Goal: Task Accomplishment & Management: Use online tool/utility

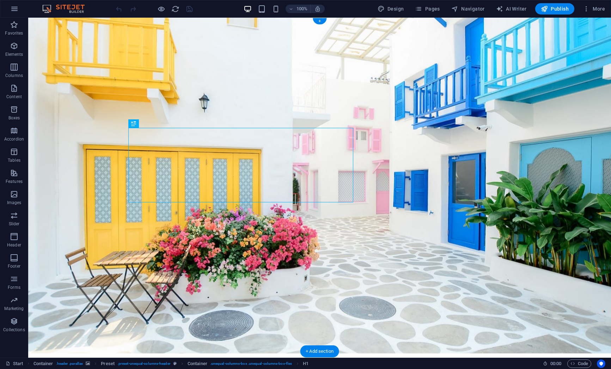
click at [84, 98] on figure at bounding box center [319, 185] width 583 height 335
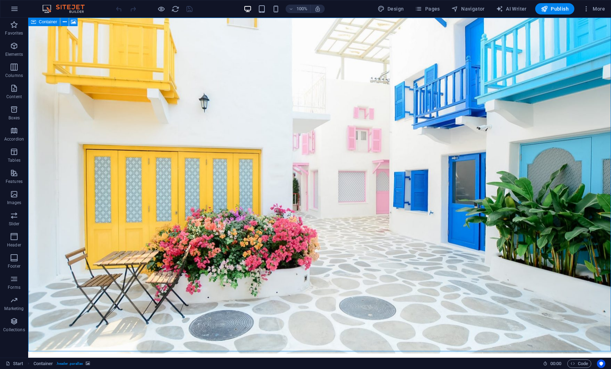
click at [34, 21] on icon at bounding box center [33, 22] width 5 height 8
click at [73, 22] on icon at bounding box center [73, 21] width 5 height 7
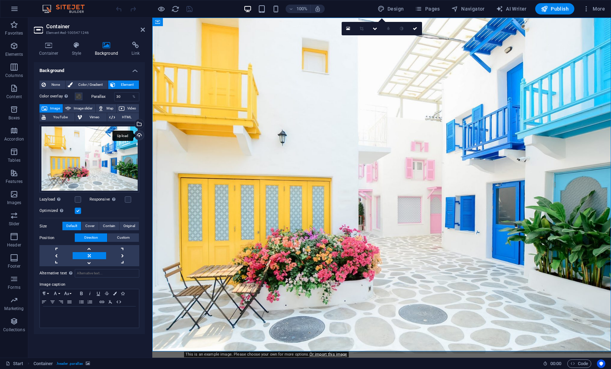
click at [140, 135] on div "Upload" at bounding box center [138, 135] width 11 height 11
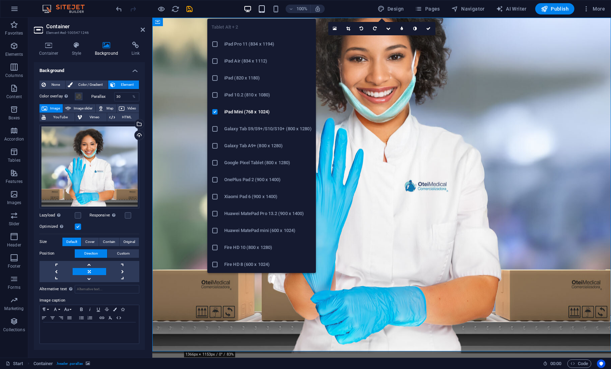
click at [265, 8] on icon "button" at bounding box center [262, 9] width 8 height 8
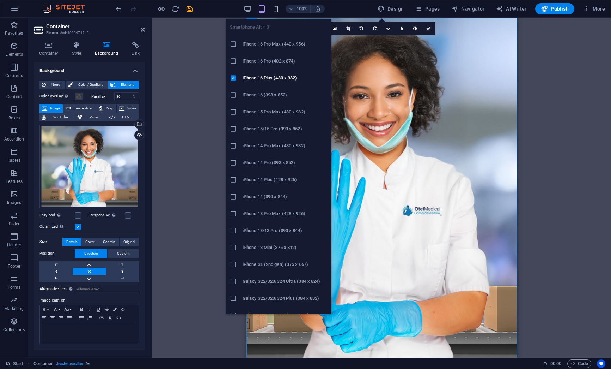
click at [279, 8] on icon "button" at bounding box center [276, 9] width 8 height 8
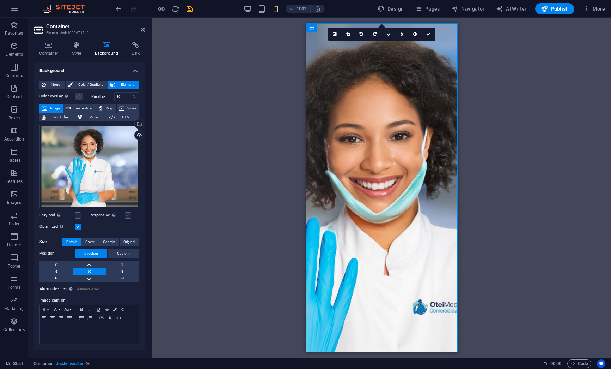
click at [126, 214] on label at bounding box center [128, 215] width 6 height 6
click at [0, 0] on input "Responsive Automatically load retina image and smartphone optimized sizes." at bounding box center [0, 0] width 0 height 0
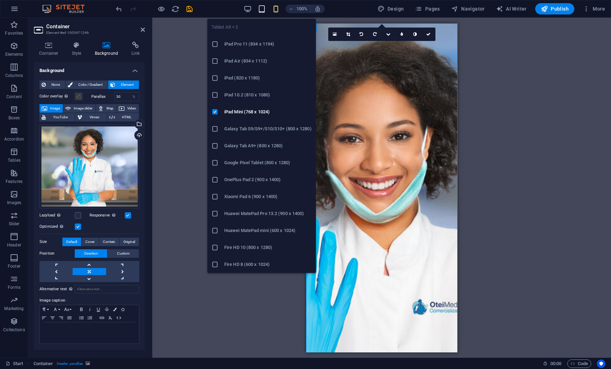
click at [263, 7] on icon "button" at bounding box center [262, 9] width 8 height 8
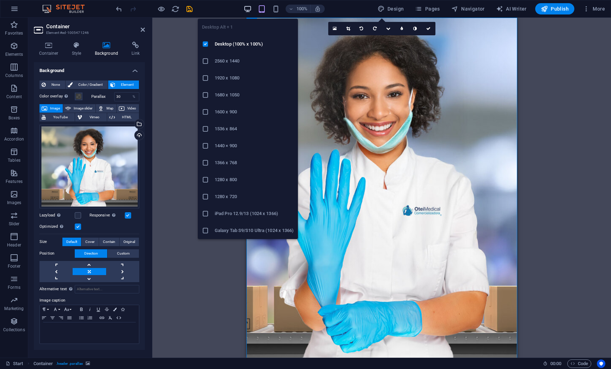
click at [249, 8] on icon "button" at bounding box center [248, 9] width 8 height 8
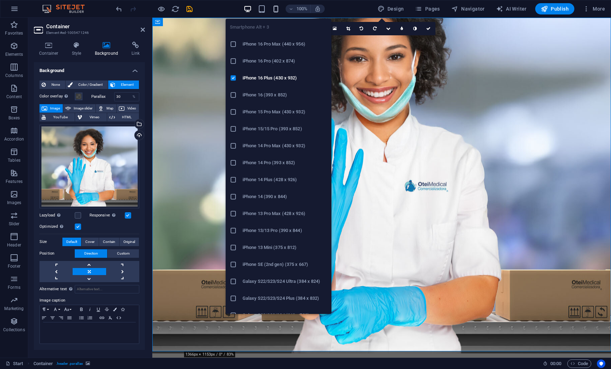
click at [280, 12] on icon "button" at bounding box center [276, 9] width 8 height 8
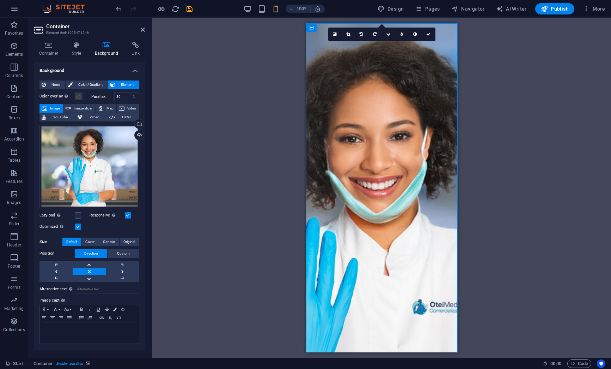
click at [443, 32] on figure at bounding box center [382, 275] width 152 height 505
drag, startPoint x: 318, startPoint y: 36, endPoint x: 319, endPoint y: 20, distance: 16.3
click at [446, 36] on figure at bounding box center [382, 275] width 152 height 505
click at [344, 26] on button at bounding box center [342, 27] width 8 height 8
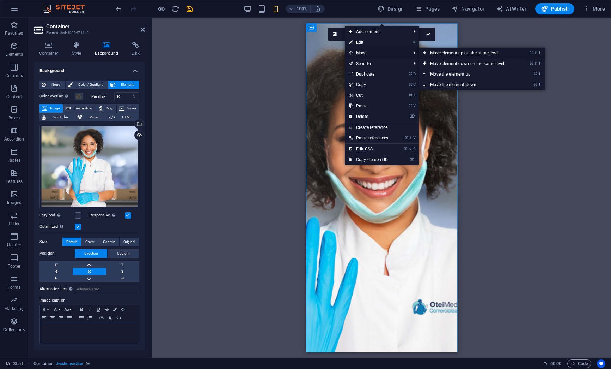
click at [444, 52] on link "⌘ ⇧ ⬆ Move element up on the same level" at bounding box center [468, 53] width 99 height 11
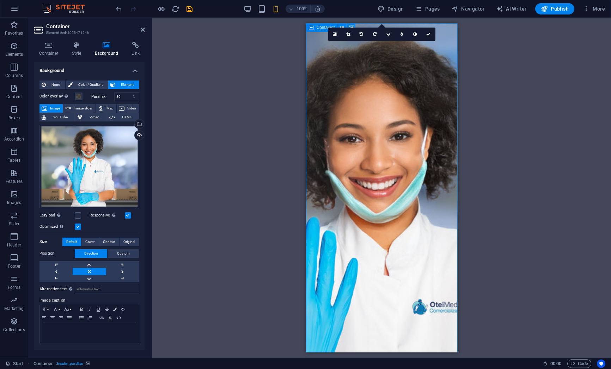
click at [310, 28] on icon at bounding box center [311, 27] width 5 height 8
click at [348, 25] on figure at bounding box center [382, 275] width 152 height 505
click at [91, 264] on link at bounding box center [89, 264] width 33 height 7
click at [91, 271] on link at bounding box center [89, 271] width 33 height 7
click at [60, 272] on link at bounding box center [56, 271] width 33 height 7
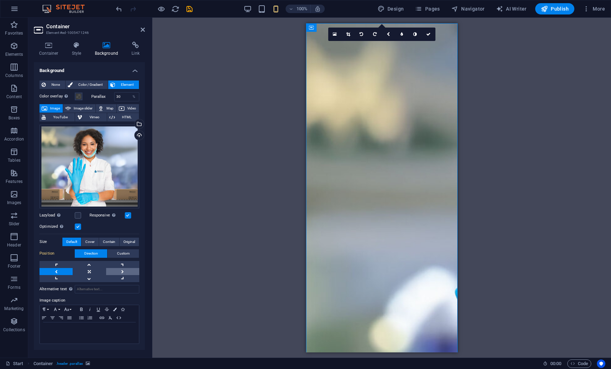
click at [121, 270] on link at bounding box center [122, 271] width 33 height 7
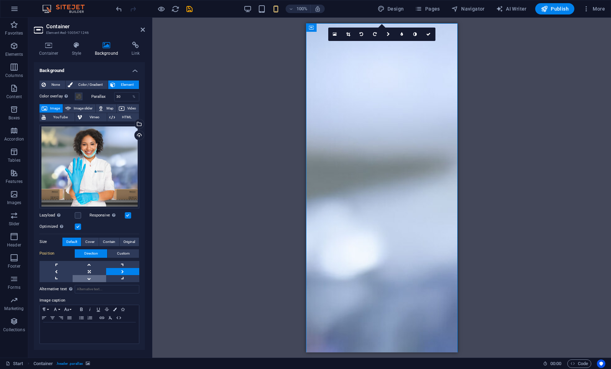
click at [88, 278] on link at bounding box center [89, 278] width 33 height 7
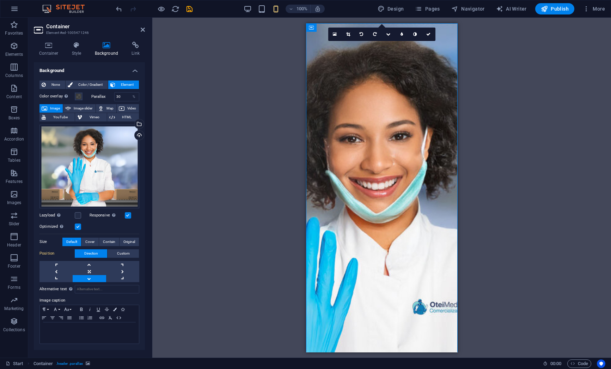
click at [88, 278] on link at bounding box center [89, 278] width 33 height 7
click at [56, 277] on link at bounding box center [56, 278] width 33 height 7
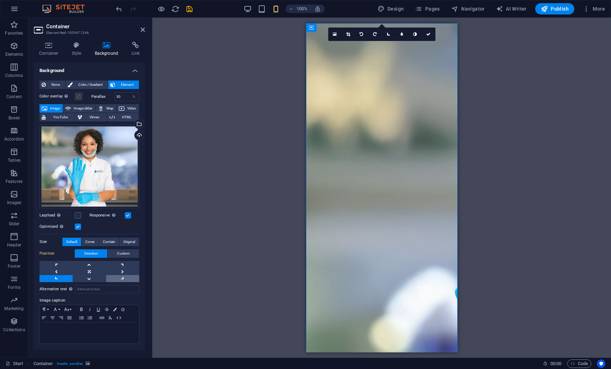
click at [119, 277] on link at bounding box center [122, 278] width 33 height 7
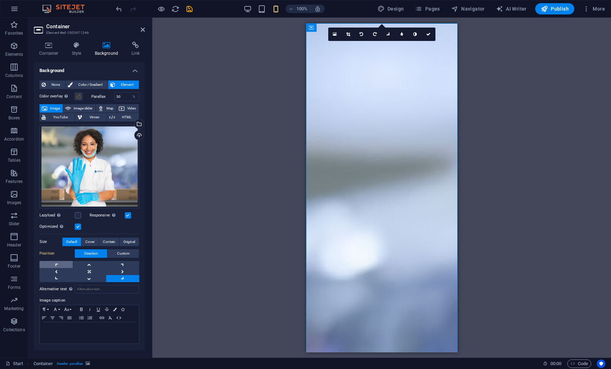
click at [57, 265] on link at bounding box center [56, 264] width 33 height 7
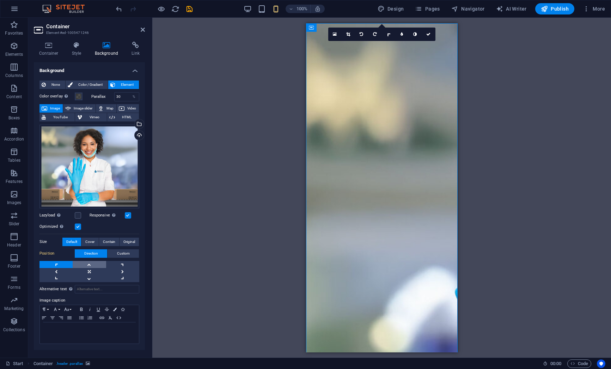
click at [87, 265] on link at bounding box center [89, 264] width 33 height 7
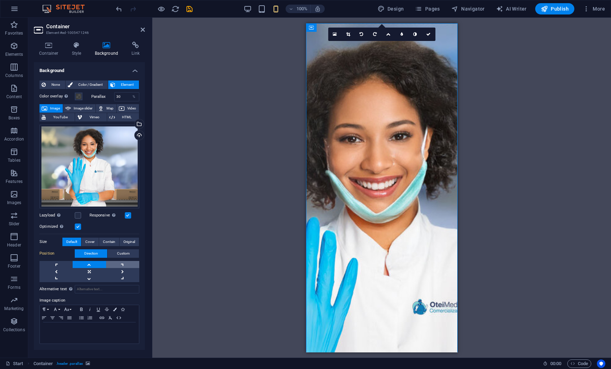
click at [123, 264] on link at bounding box center [122, 264] width 33 height 7
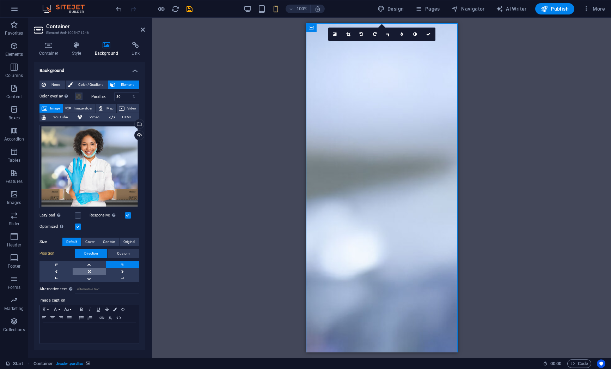
click at [89, 273] on link at bounding box center [89, 271] width 33 height 7
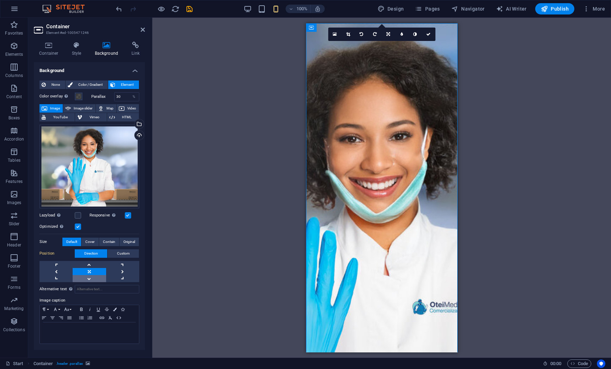
click at [89, 279] on link at bounding box center [89, 278] width 33 height 7
click at [90, 264] on link at bounding box center [89, 264] width 33 height 7
click at [59, 280] on link at bounding box center [56, 278] width 33 height 7
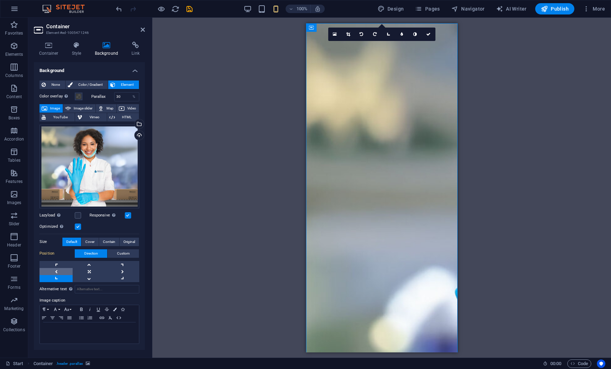
click at [57, 271] on link at bounding box center [56, 271] width 33 height 7
click at [56, 264] on link at bounding box center [56, 264] width 33 height 7
click at [120, 253] on span "Custom" at bounding box center [123, 253] width 13 height 8
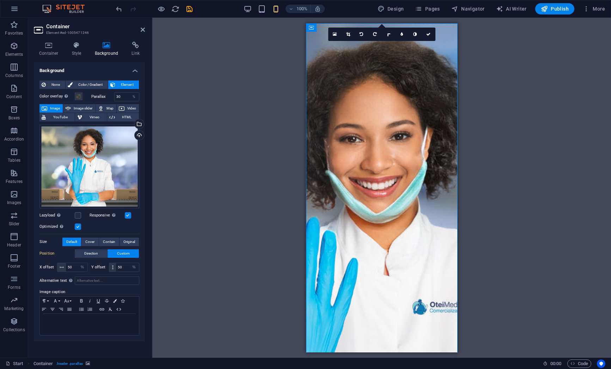
drag, startPoint x: 111, startPoint y: 268, endPoint x: 111, endPoint y: 251, distance: 16.6
click at [111, 251] on div "Position Direction Custom X offset 50 px rem % vh vw Y offset 50 px rem % vh vw" at bounding box center [90, 261] width 100 height 24
click at [113, 269] on span at bounding box center [112, 267] width 7 height 8
click at [122, 269] on input "50" at bounding box center [127, 267] width 23 height 8
drag, startPoint x: 127, startPoint y: 268, endPoint x: 128, endPoint y: 244, distance: 23.3
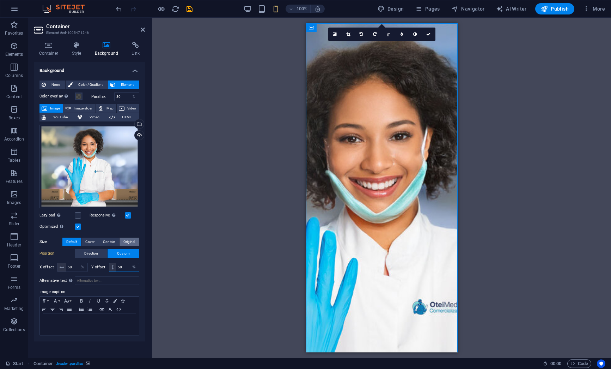
click at [128, 244] on div "Drag files here, click to choose files or select files from Files or our free s…" at bounding box center [90, 198] width 100 height 152
type input "80"
click at [70, 267] on input "50" at bounding box center [77, 267] width 22 height 8
drag, startPoint x: 71, startPoint y: 267, endPoint x: 65, endPoint y: 267, distance: 6.0
click at [65, 267] on div "50 px rem % vh vw" at bounding box center [72, 266] width 31 height 9
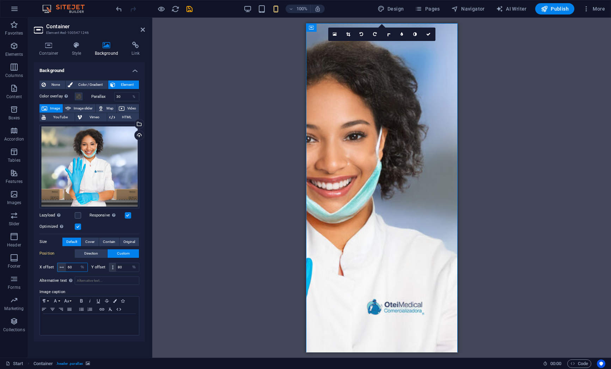
type input "60"
click at [322, 37] on figure at bounding box center [382, 275] width 152 height 505
click at [351, 34] on link at bounding box center [348, 34] width 13 height 13
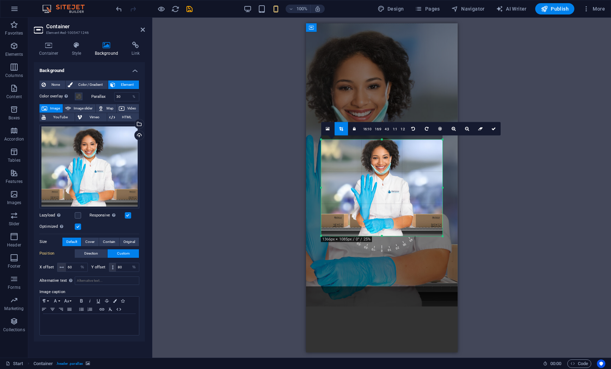
drag, startPoint x: 382, startPoint y: 136, endPoint x: 384, endPoint y: 141, distance: 5.4
click at [384, 141] on div "180 170 160 150 140 130 120 110 100 90 80 70 60 50 40 30 20 10 0 -10 -20 -30 -4…" at bounding box center [381, 187] width 121 height 96
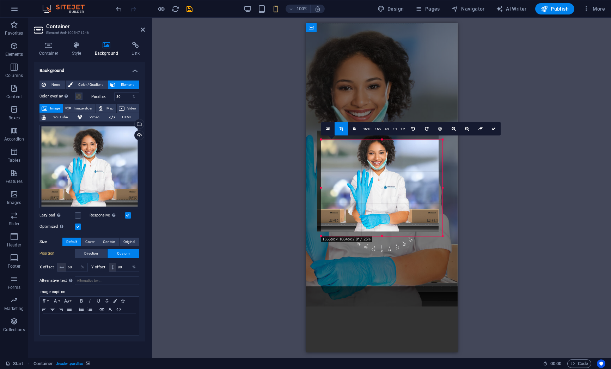
drag, startPoint x: 381, startPoint y: 171, endPoint x: 377, endPoint y: 167, distance: 6.0
click at [377, 167] on div at bounding box center [377, 180] width 121 height 101
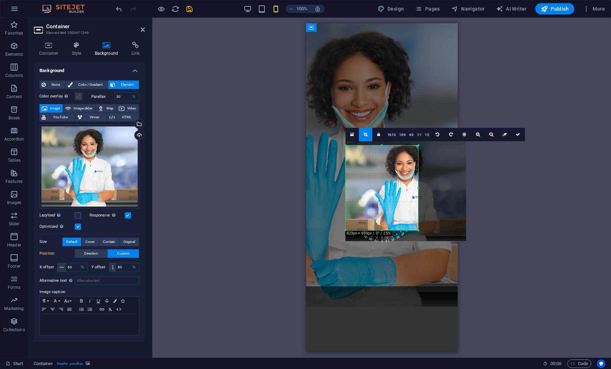
drag, startPoint x: 443, startPoint y: 236, endPoint x: 394, endPoint y: 224, distance: 50.0
click at [394, 224] on div "180 170 160 150 140 130 120 110 100 90 80 70 60 50 40 30 20 10 0 -10 -20 -30 -4…" at bounding box center [382, 187] width 73 height 85
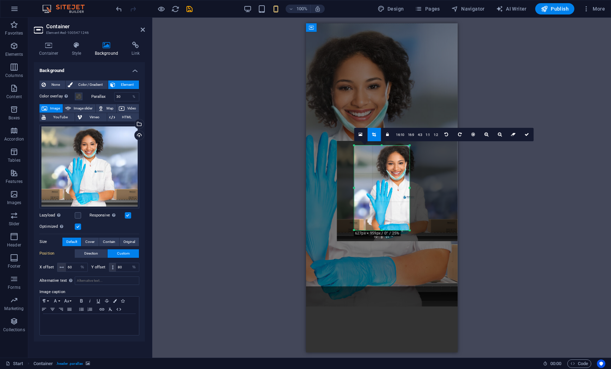
drag, startPoint x: 345, startPoint y: 187, endPoint x: 363, endPoint y: 187, distance: 17.3
click at [363, 187] on div "180 170 160 150 140 130 120 110 100 90 80 70 60 50 40 30 20 10 0 -10 -20 -30 -4…" at bounding box center [381, 187] width 55 height 85
click at [526, 134] on icon at bounding box center [527, 134] width 4 height 4
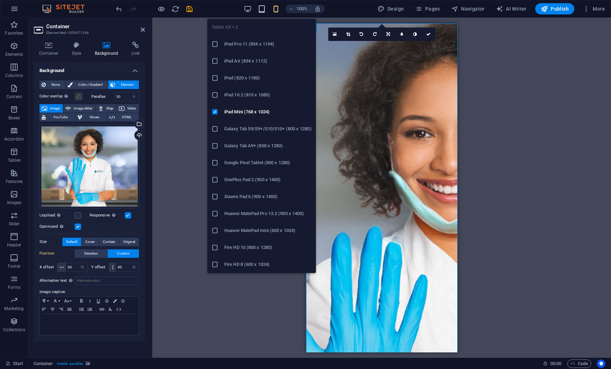
click at [263, 8] on icon "button" at bounding box center [262, 9] width 8 height 8
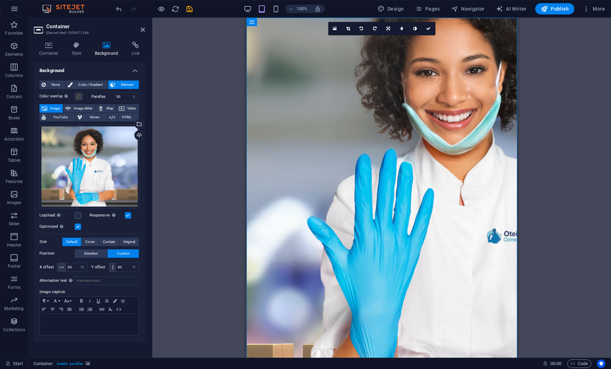
click at [188, 115] on div "Drag here to replace the existing content. Press “Ctrl” if you want to create a…" at bounding box center [381, 188] width 459 height 340
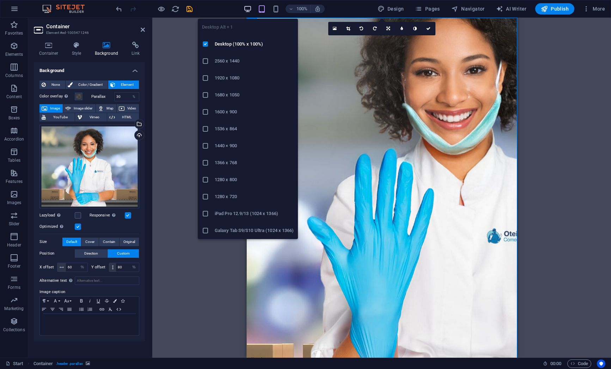
click at [248, 7] on icon "button" at bounding box center [248, 9] width 8 height 8
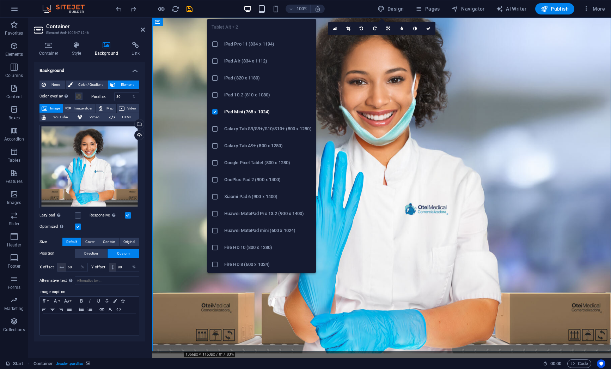
click at [262, 10] on icon "button" at bounding box center [262, 9] width 8 height 8
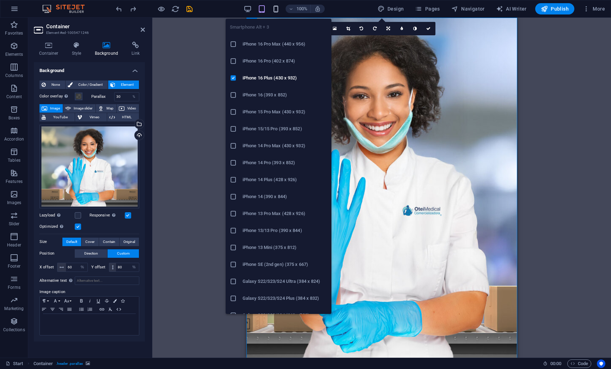
click at [277, 11] on icon "button" at bounding box center [276, 9] width 8 height 8
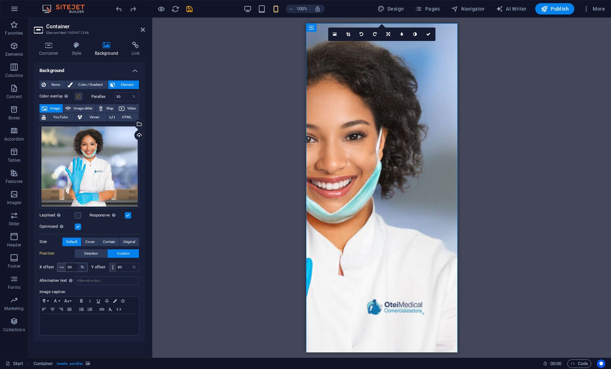
drag, startPoint x: 62, startPoint y: 267, endPoint x: 78, endPoint y: 268, distance: 15.5
click at [78, 268] on div "60 px rem % vh vw" at bounding box center [72, 266] width 31 height 9
drag, startPoint x: 74, startPoint y: 267, endPoint x: 65, endPoint y: 267, distance: 8.8
click at [65, 267] on div "60 px rem % vh vw" at bounding box center [72, 266] width 31 height 9
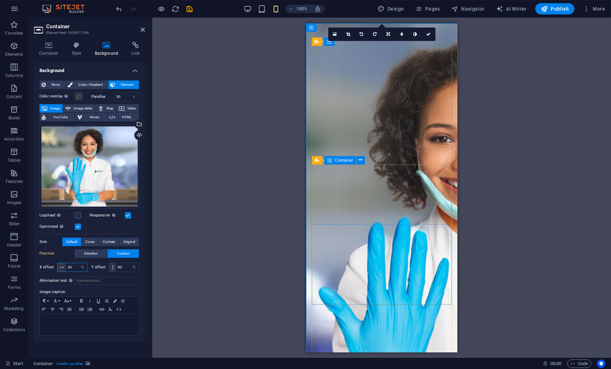
type input "30"
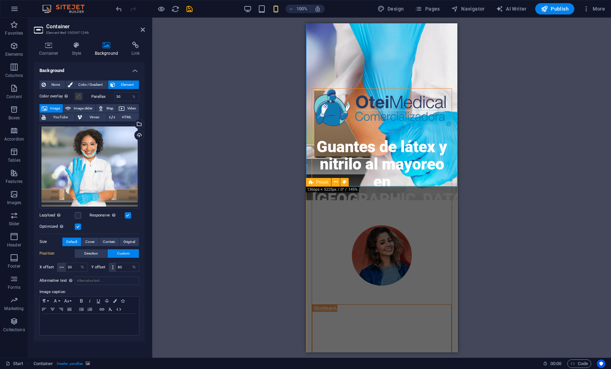
scroll to position [489, 0]
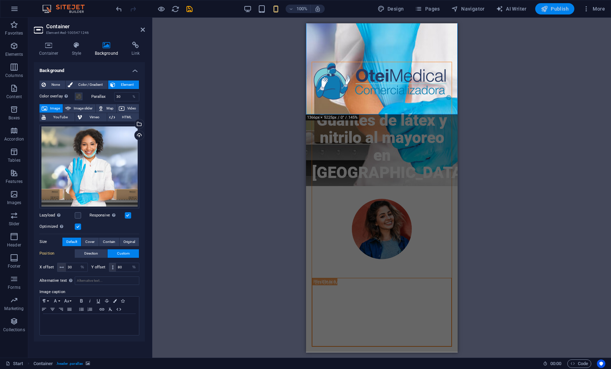
click at [551, 9] on span "Publish" at bounding box center [555, 8] width 28 height 7
checkbox input "false"
